Goal: Navigation & Orientation: Find specific page/section

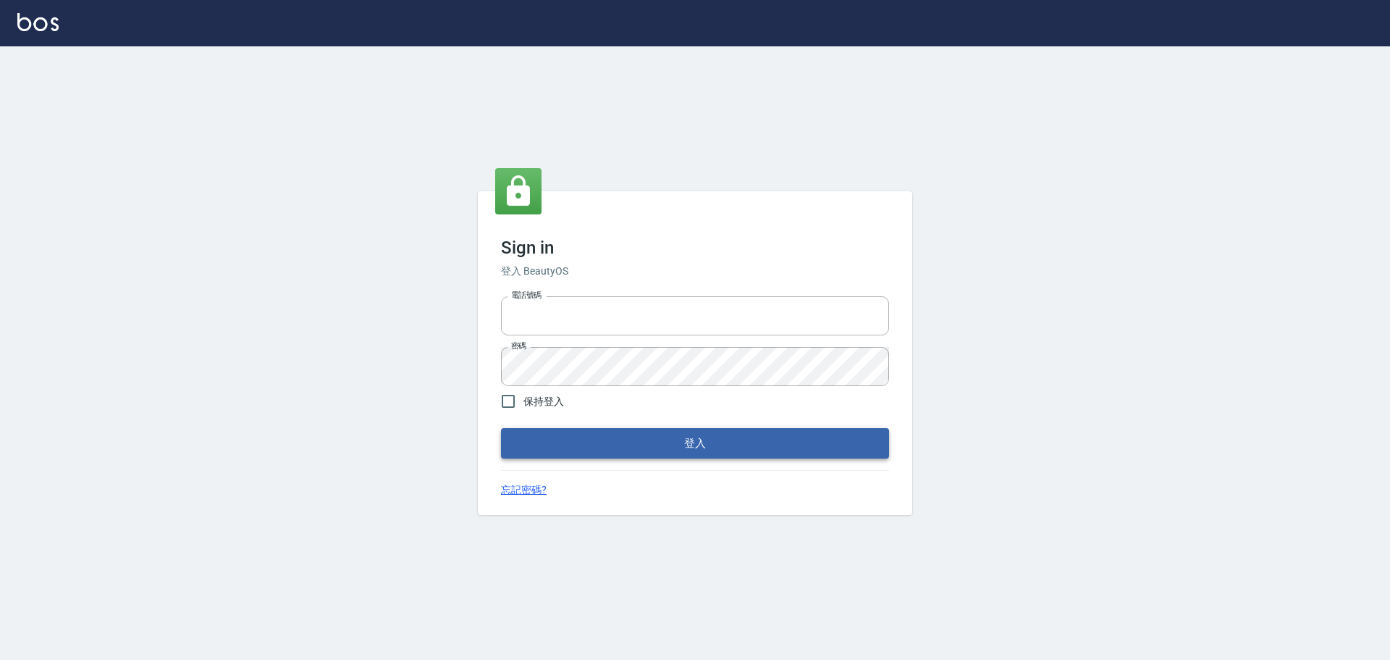
type input "0976821822"
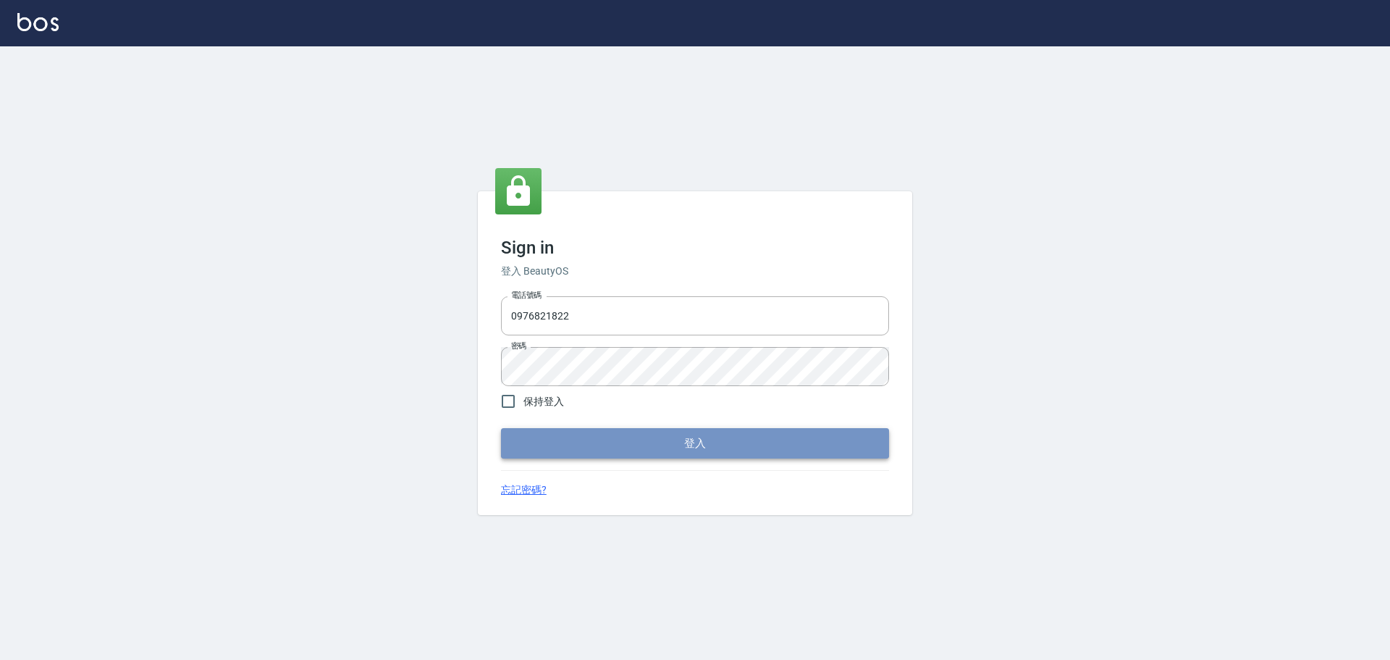
click at [697, 438] on button "登入" at bounding box center [695, 443] width 388 height 30
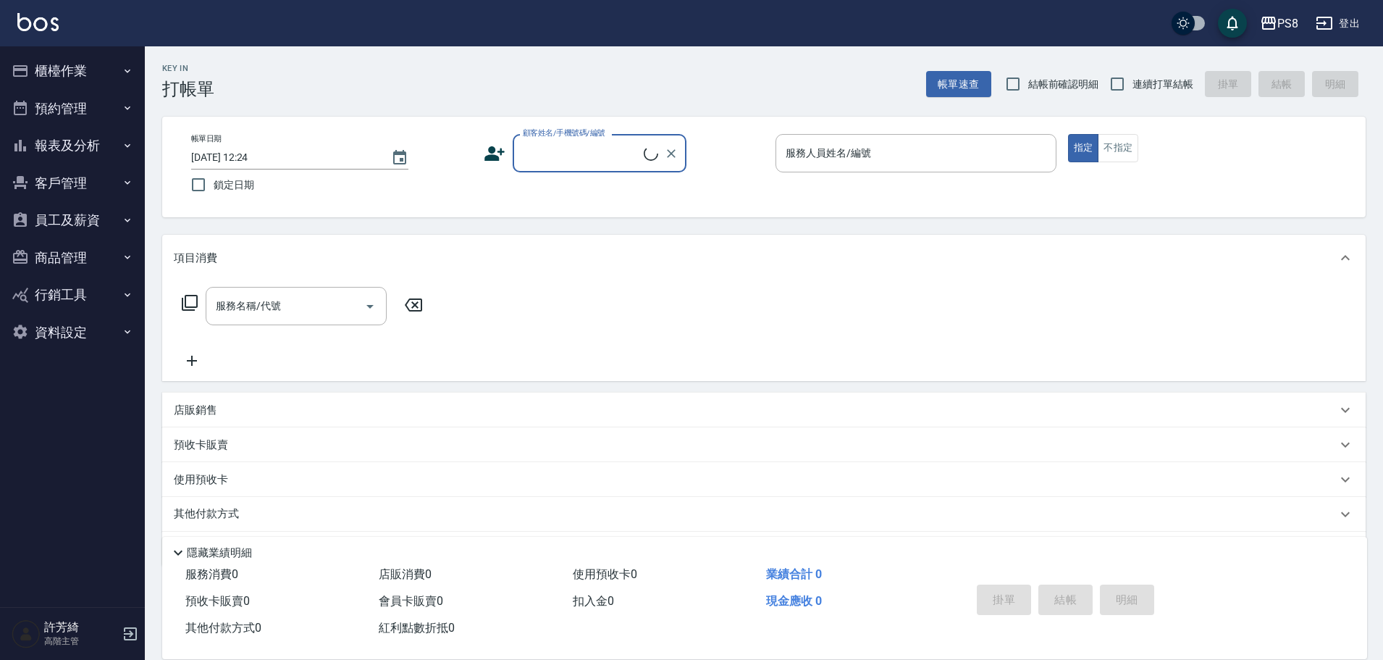
click at [64, 143] on button "報表及分析" at bounding box center [72, 146] width 133 height 38
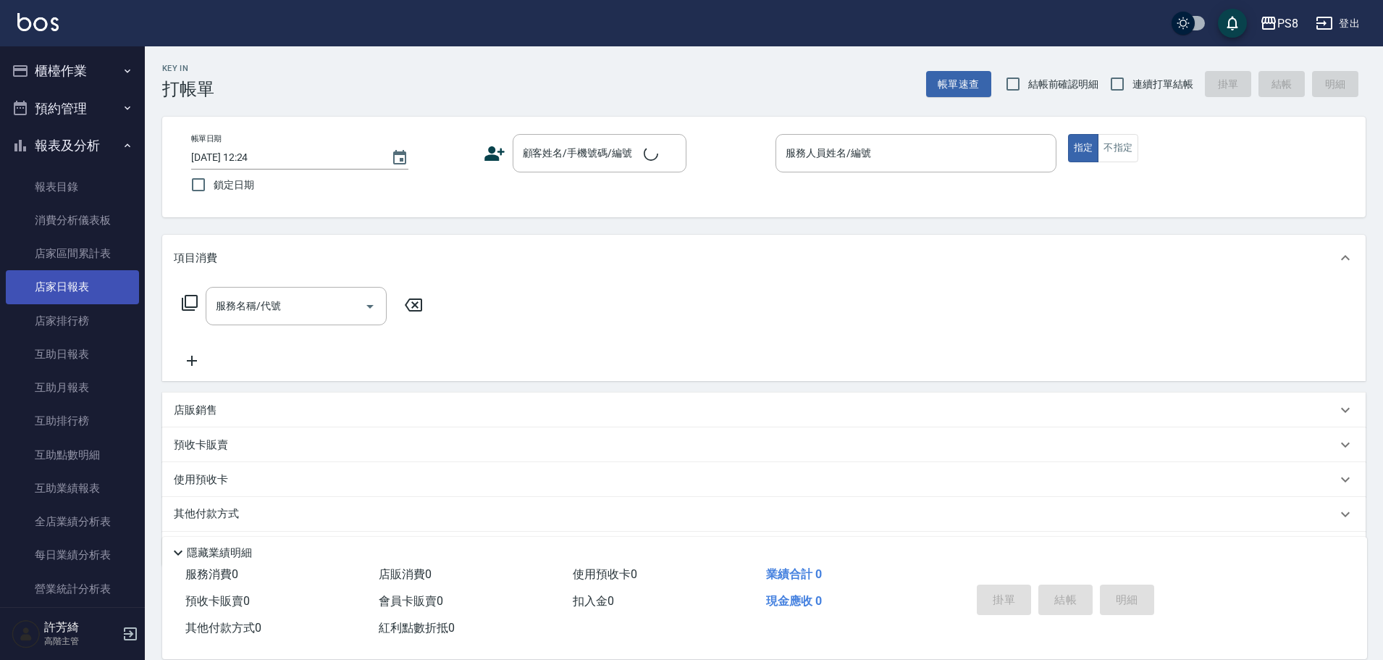
click at [71, 288] on link "店家日報表" at bounding box center [72, 286] width 133 height 33
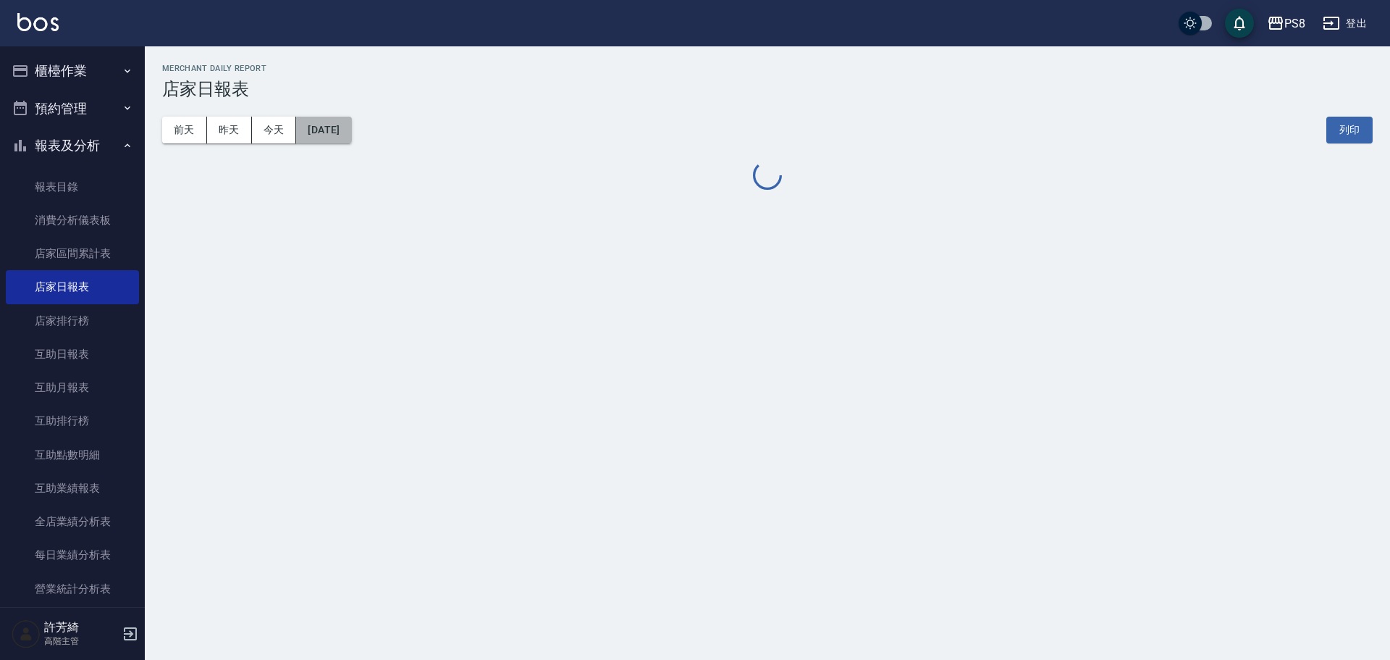
click at [351, 130] on button "[DATE]" at bounding box center [323, 130] width 55 height 27
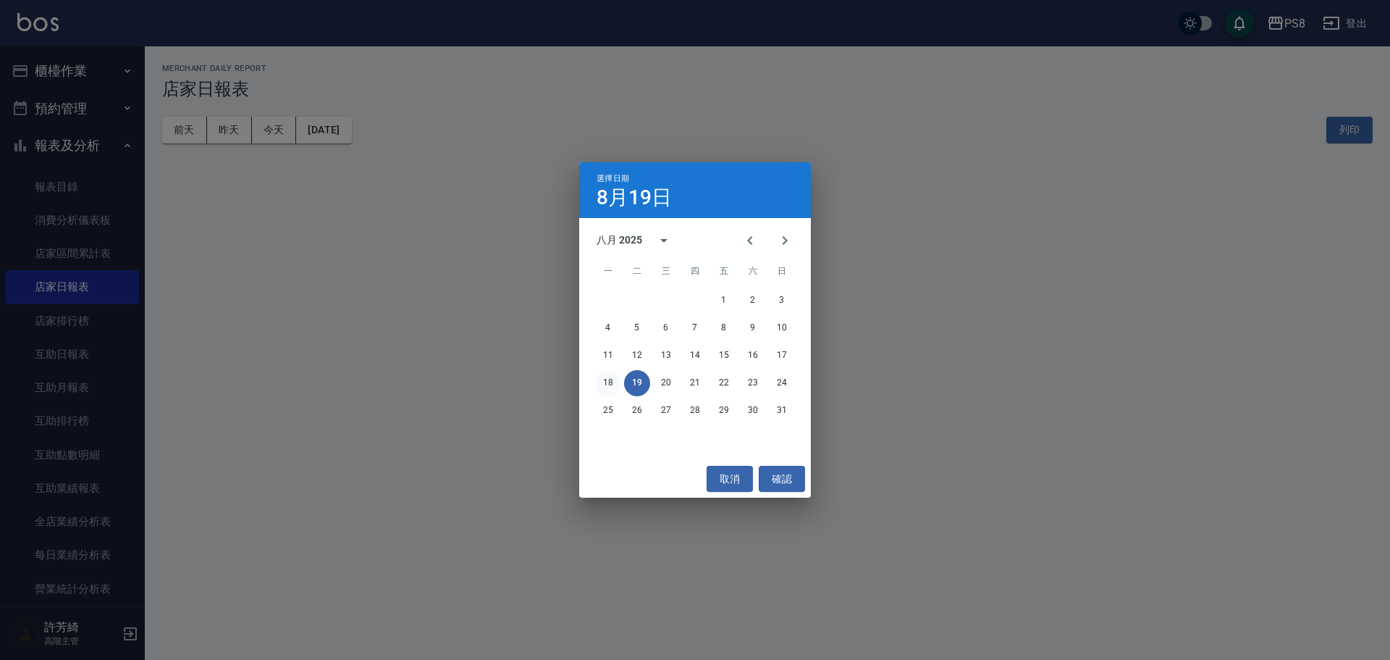
click at [608, 381] on button "18" at bounding box center [608, 383] width 26 height 26
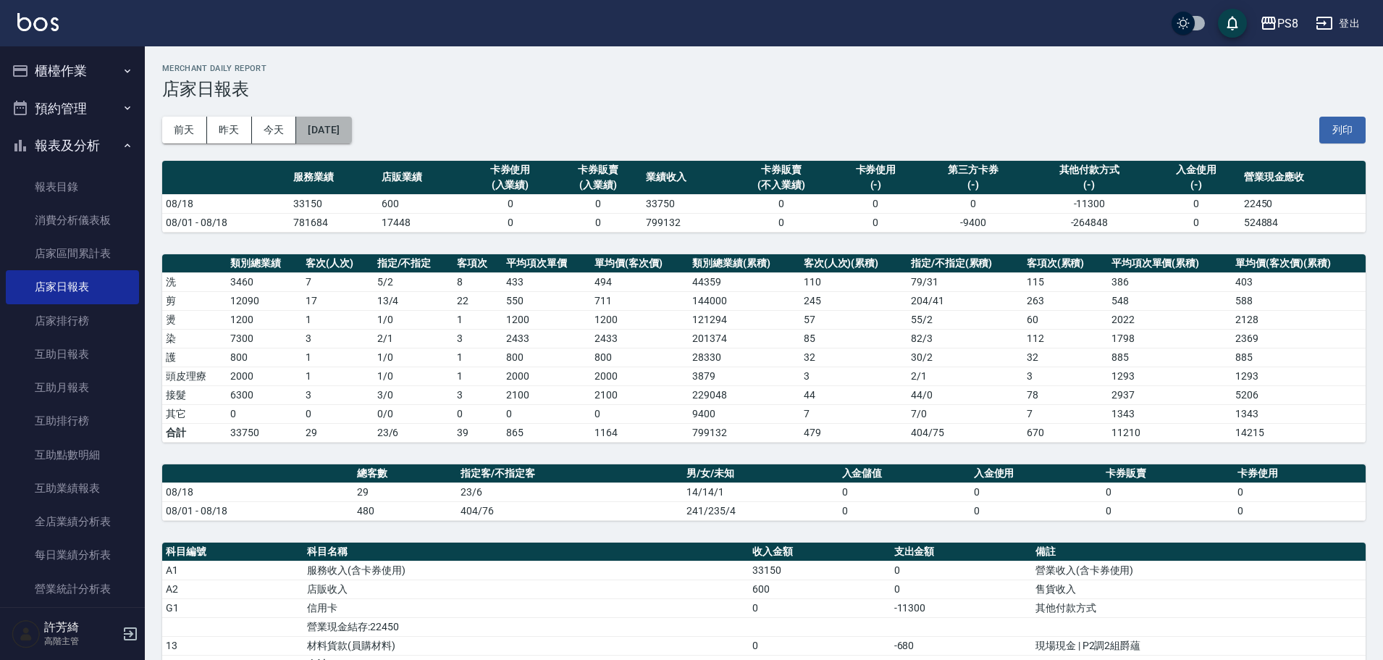
click at [351, 127] on button "[DATE]" at bounding box center [323, 130] width 55 height 27
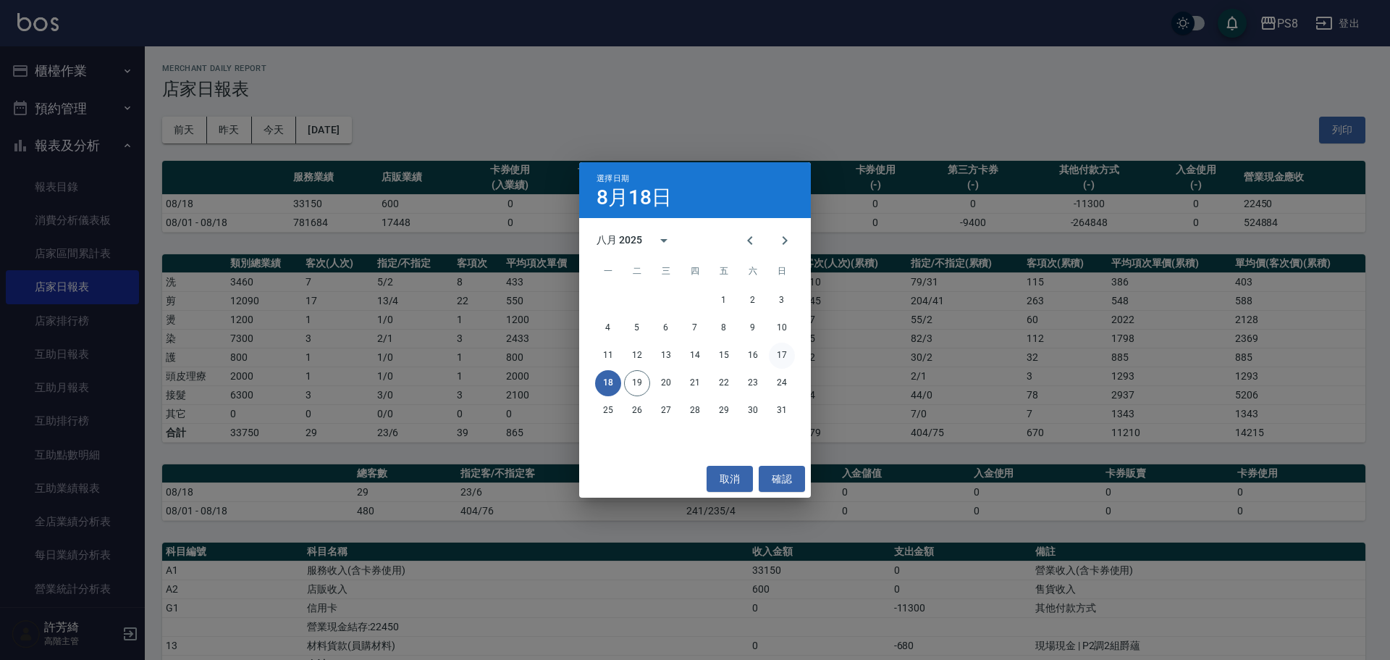
click at [780, 352] on button "17" at bounding box center [782, 355] width 26 height 26
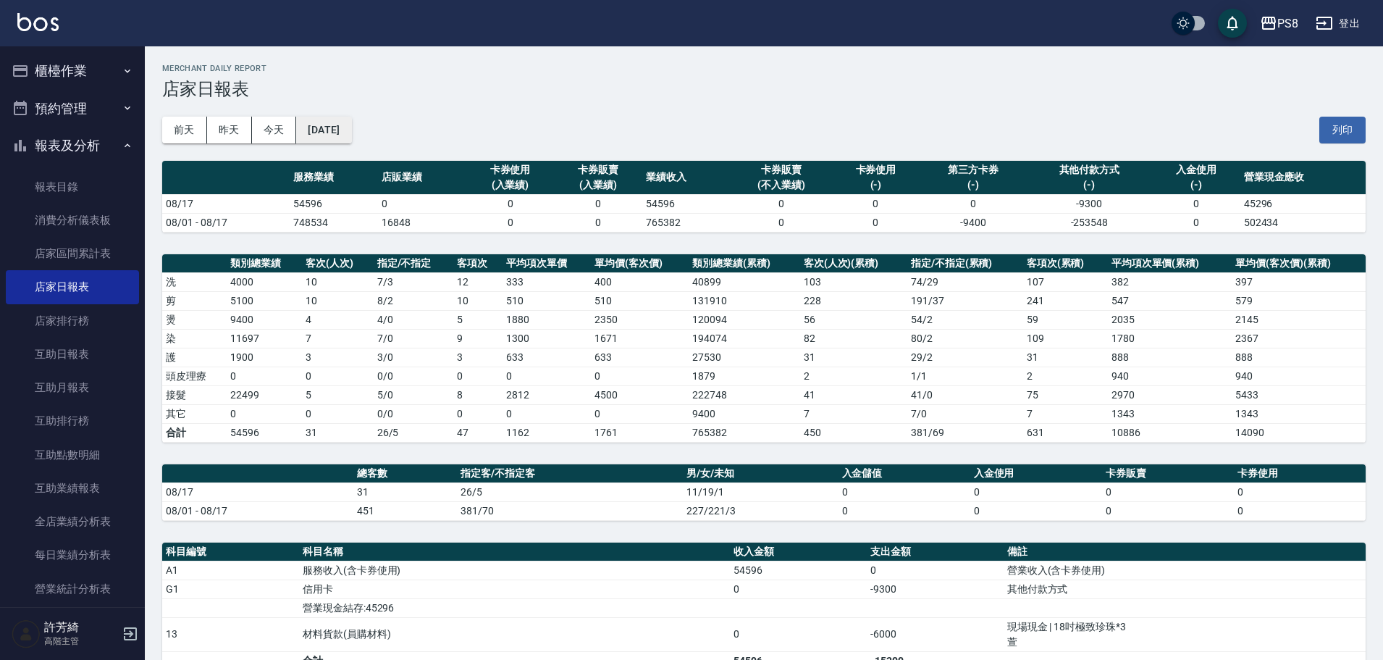
click at [313, 128] on button "[DATE]" at bounding box center [323, 130] width 55 height 27
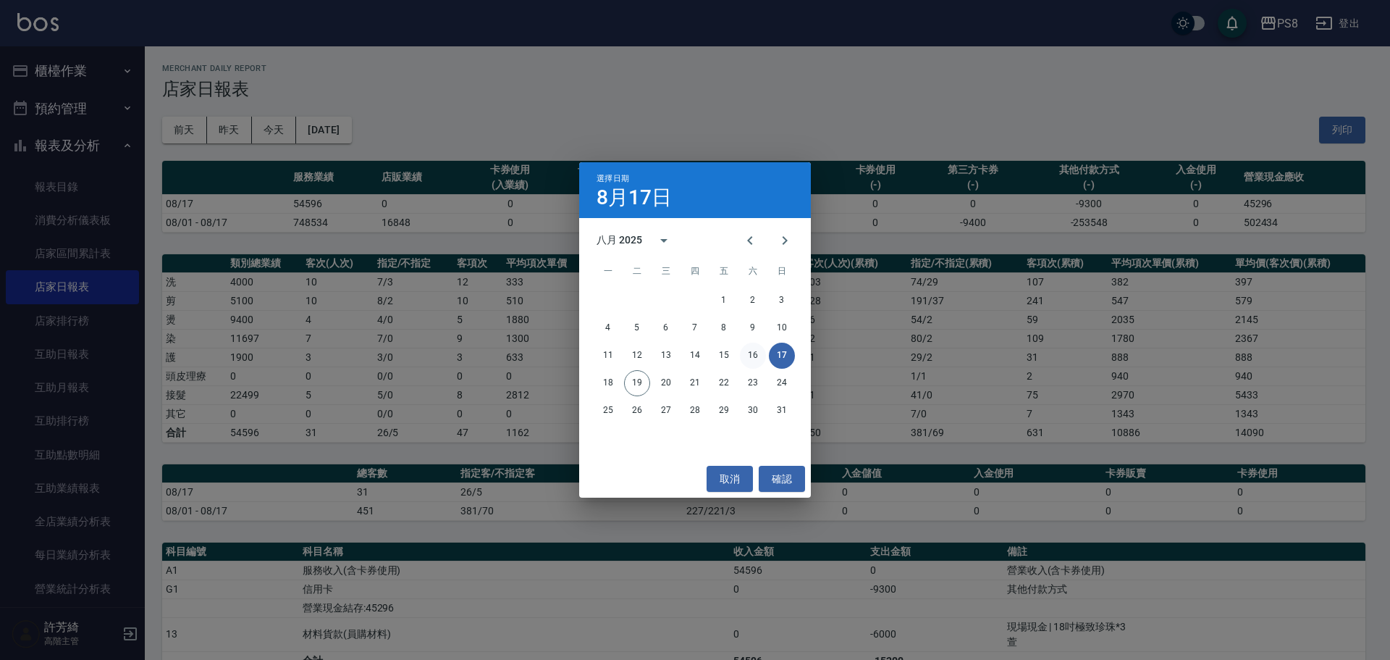
click at [748, 358] on button "16" at bounding box center [753, 355] width 26 height 26
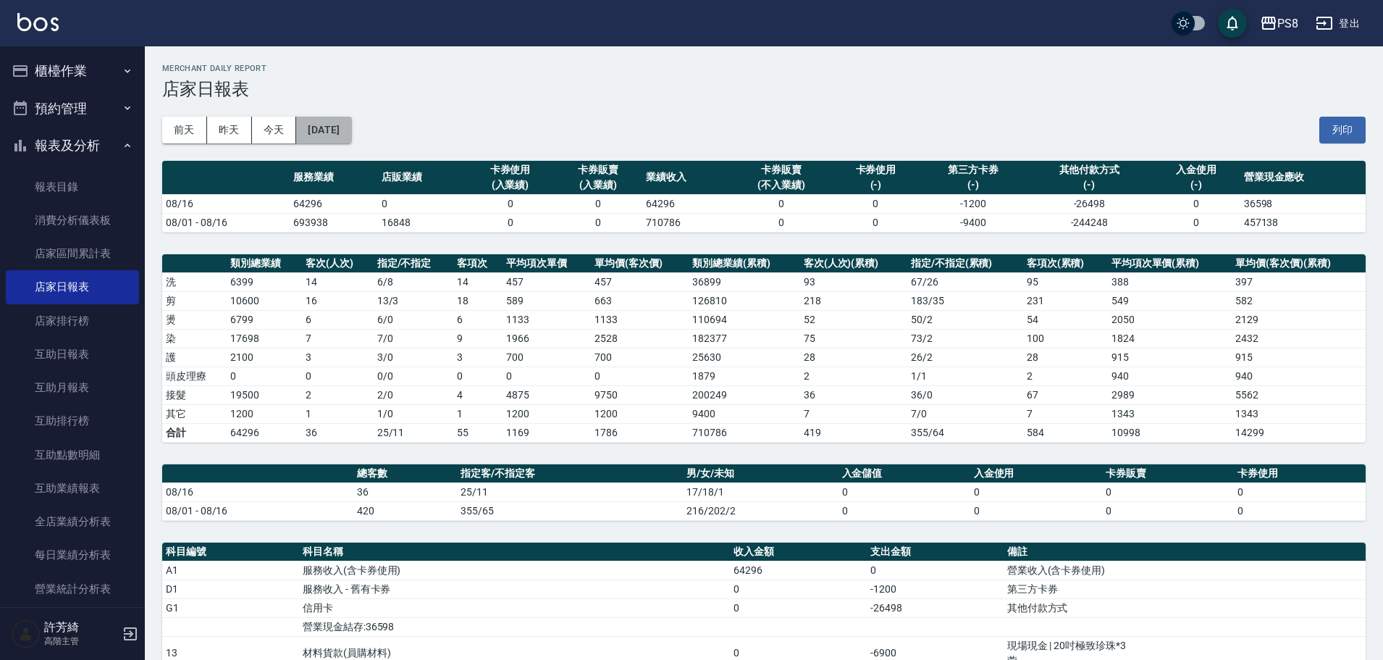
click at [327, 120] on button "[DATE]" at bounding box center [323, 130] width 55 height 27
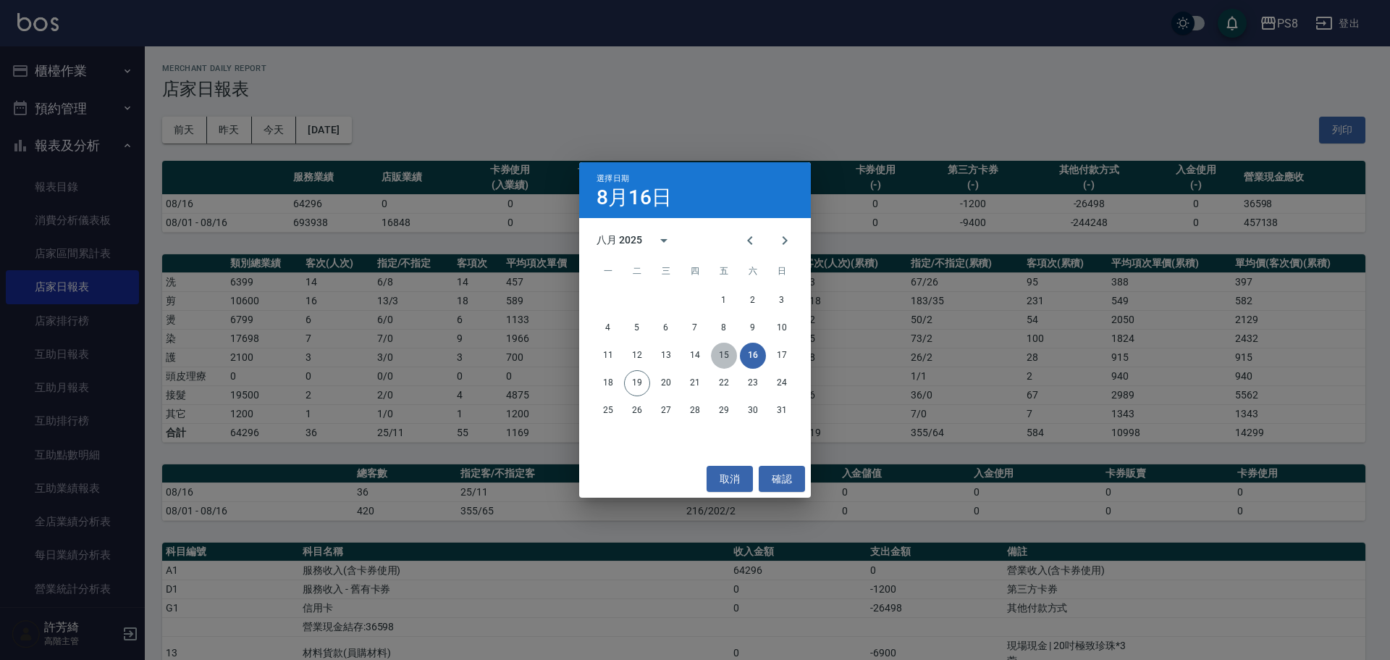
click at [725, 348] on button "15" at bounding box center [724, 355] width 26 height 26
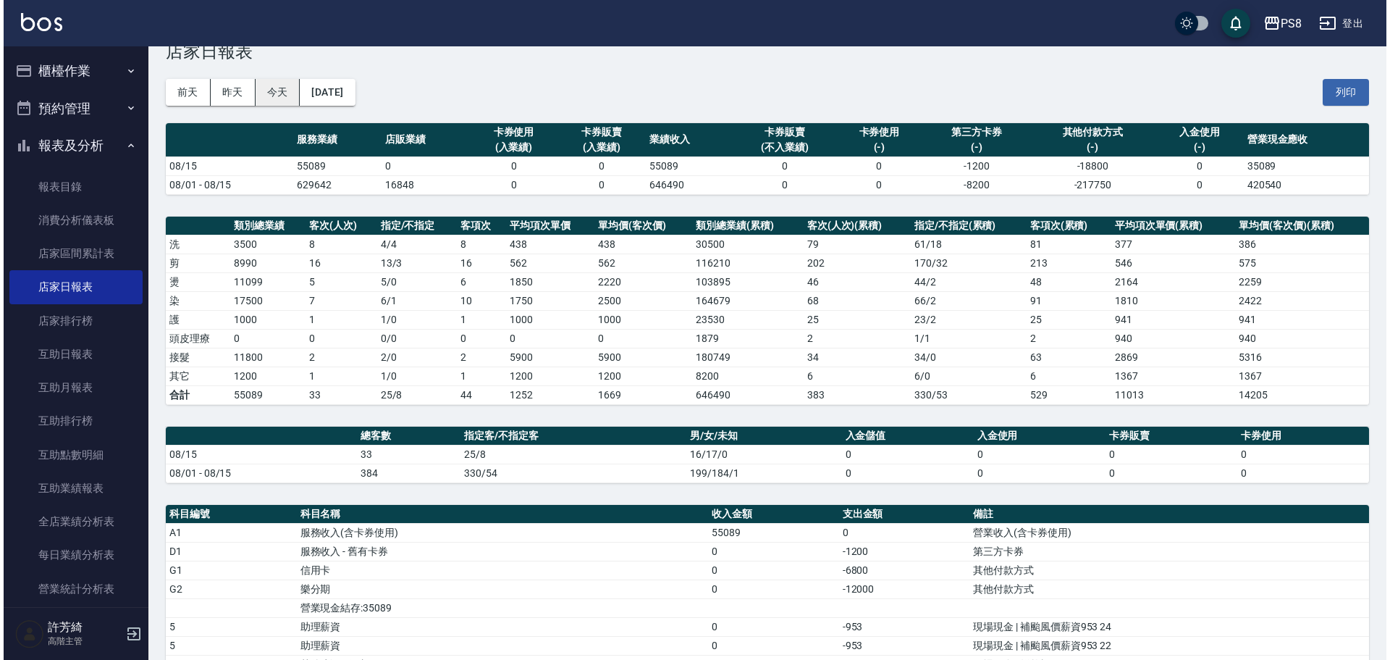
scroll to position [27, 0]
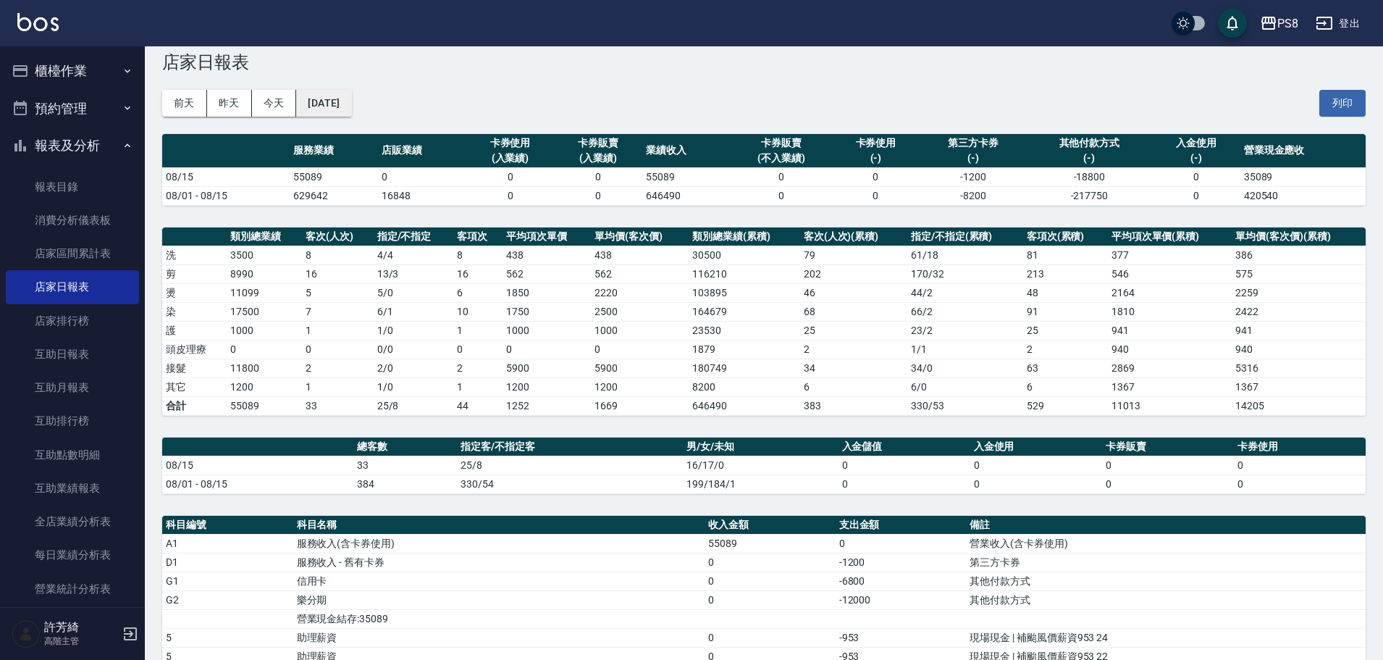
click at [321, 110] on button "[DATE]" at bounding box center [323, 103] width 55 height 27
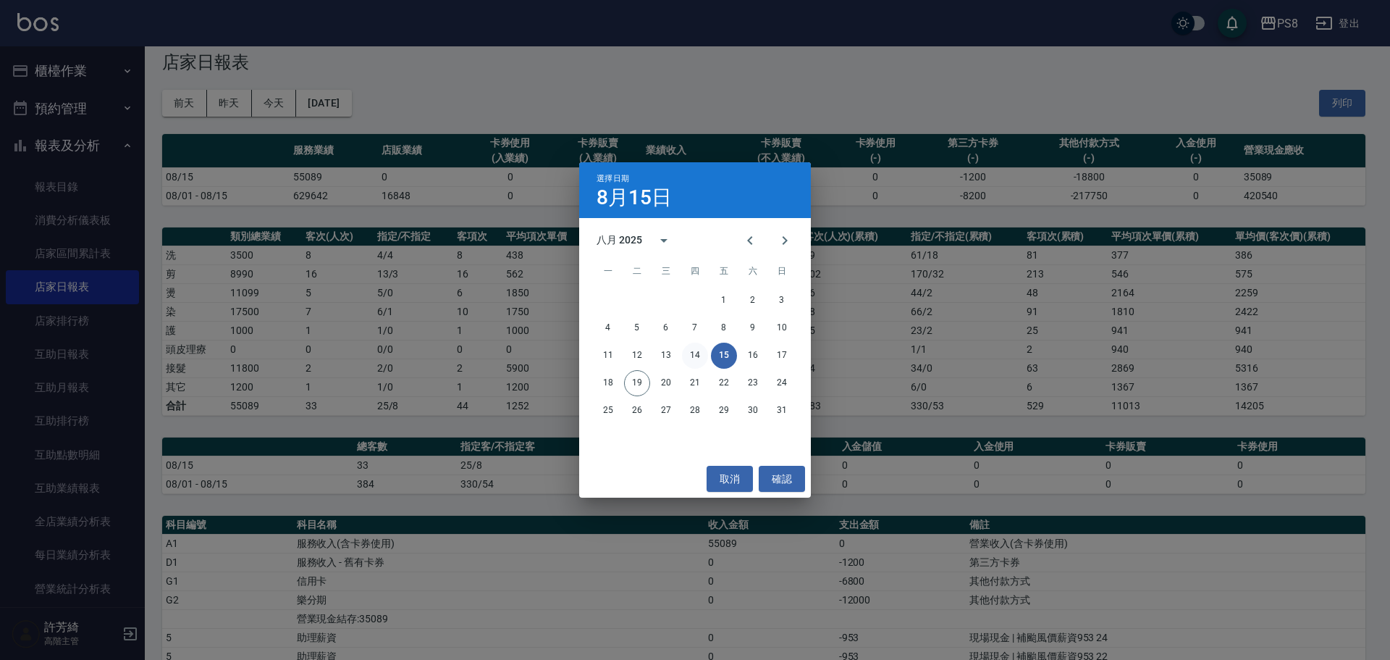
click at [697, 348] on button "14" at bounding box center [695, 355] width 26 height 26
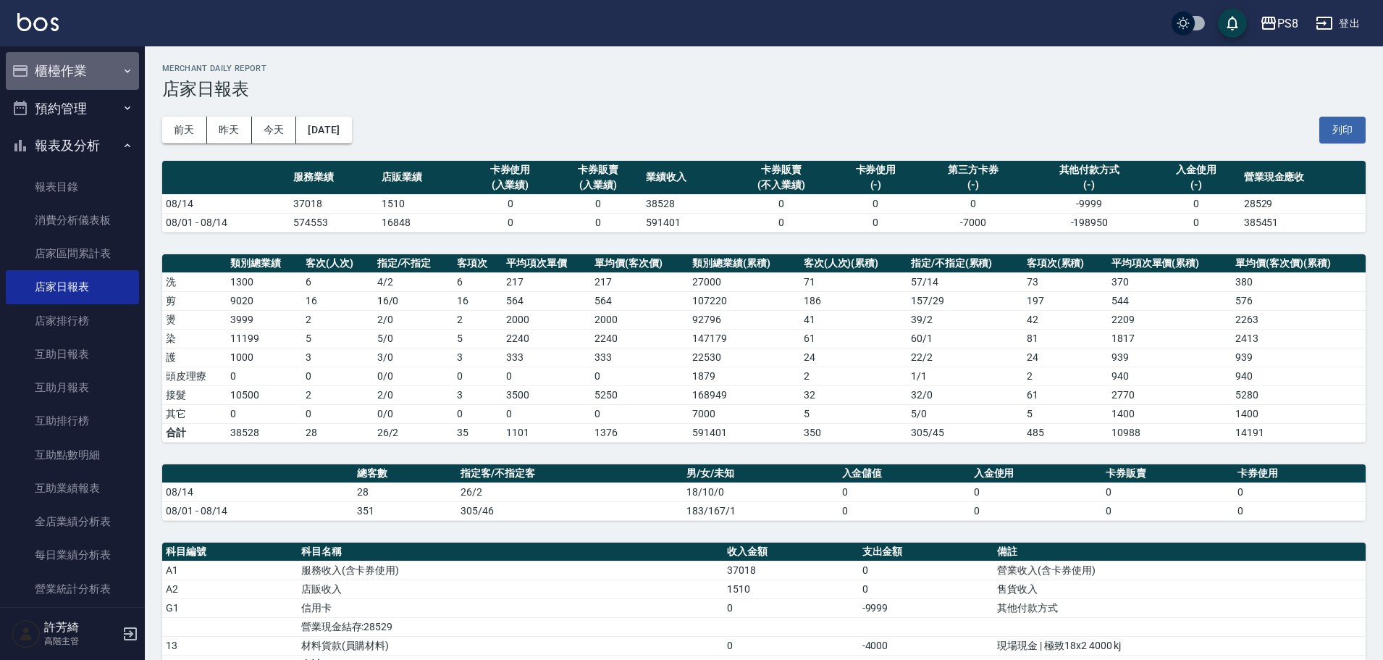
click at [81, 62] on button "櫃檯作業" at bounding box center [72, 71] width 133 height 38
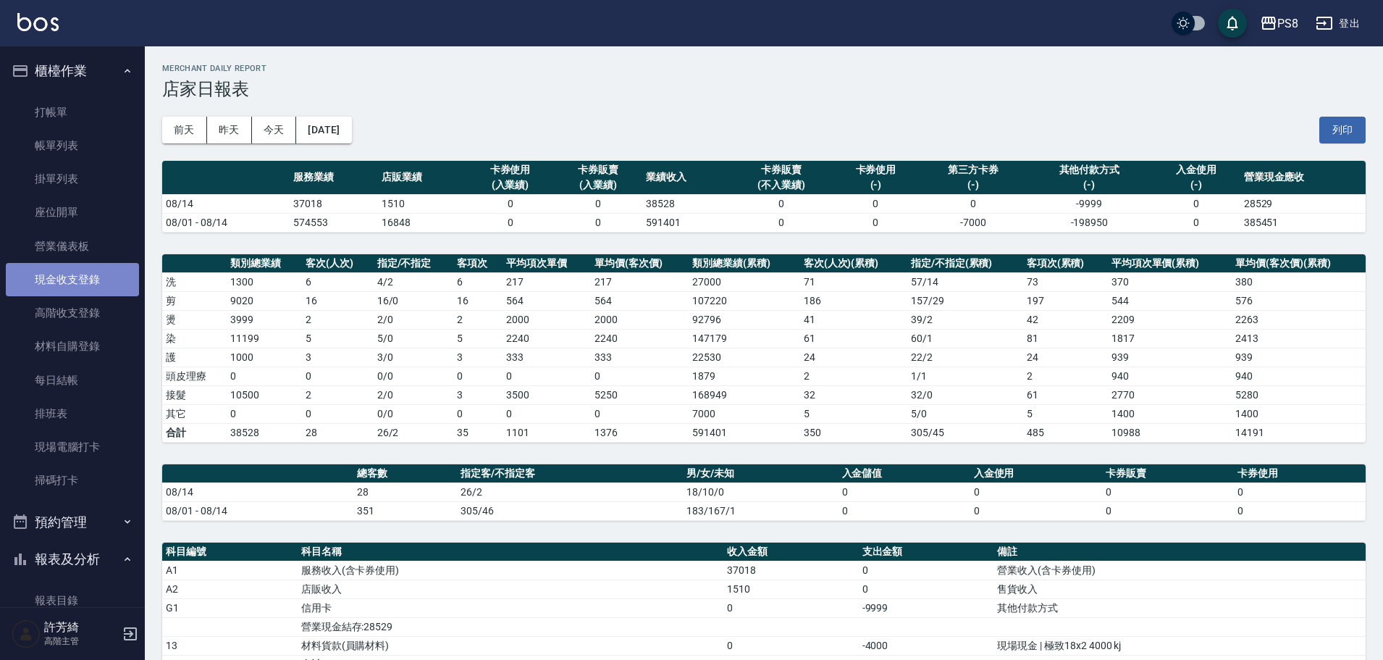
click at [77, 266] on link "現金收支登錄" at bounding box center [72, 279] width 133 height 33
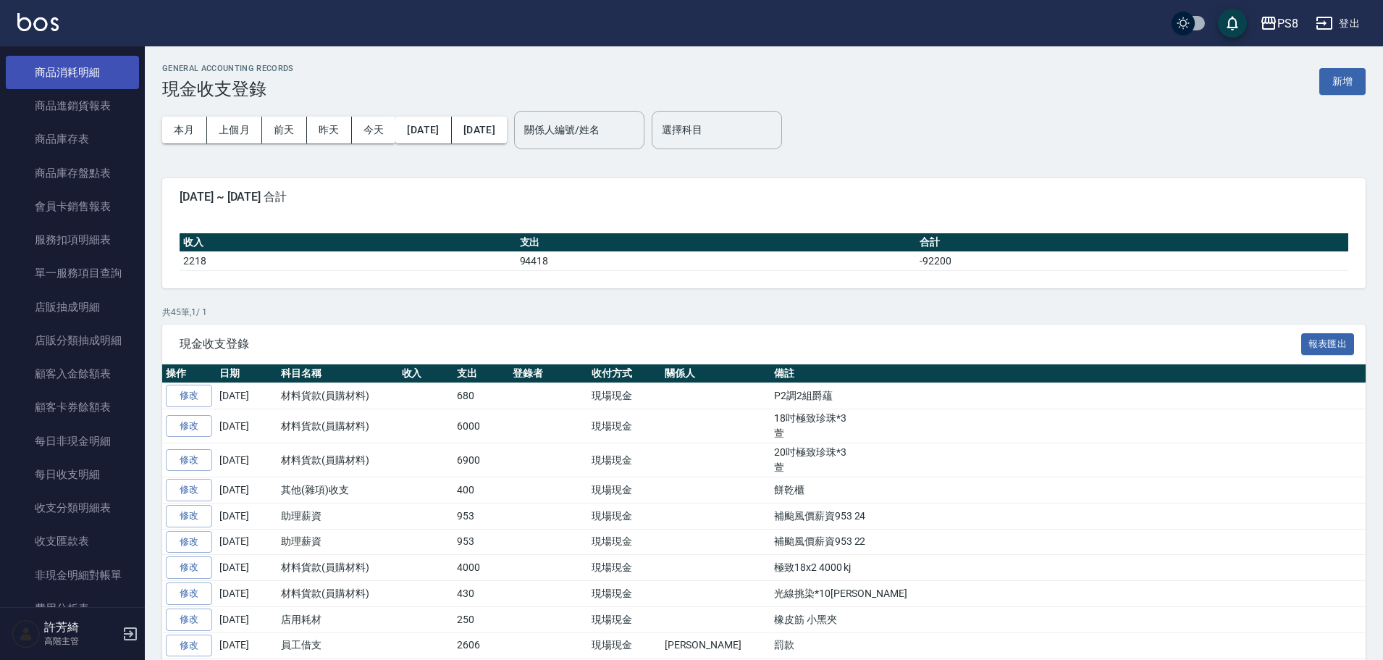
scroll to position [1626, 0]
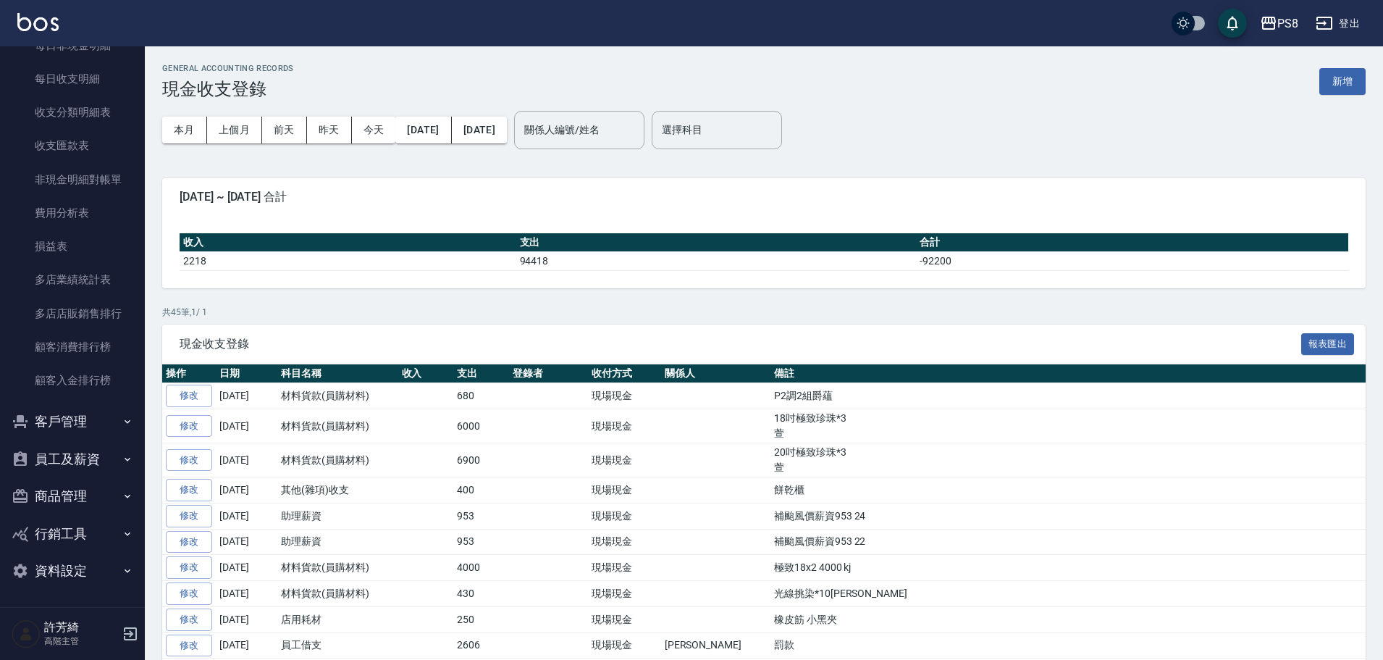
click at [67, 453] on button "員工及薪資" at bounding box center [72, 459] width 133 height 38
click at [68, 498] on link "員工列表" at bounding box center [72, 499] width 133 height 33
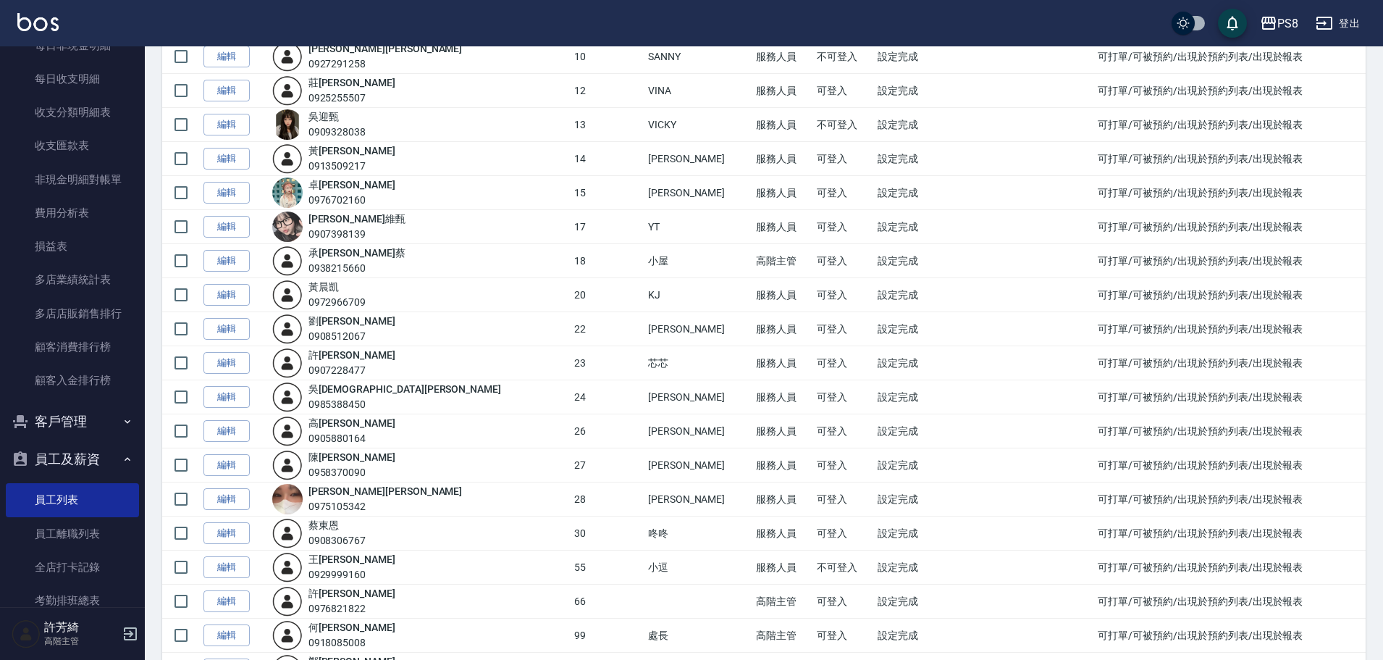
scroll to position [1906, 0]
